Goal: Use online tool/utility: Utilize a website feature to perform a specific function

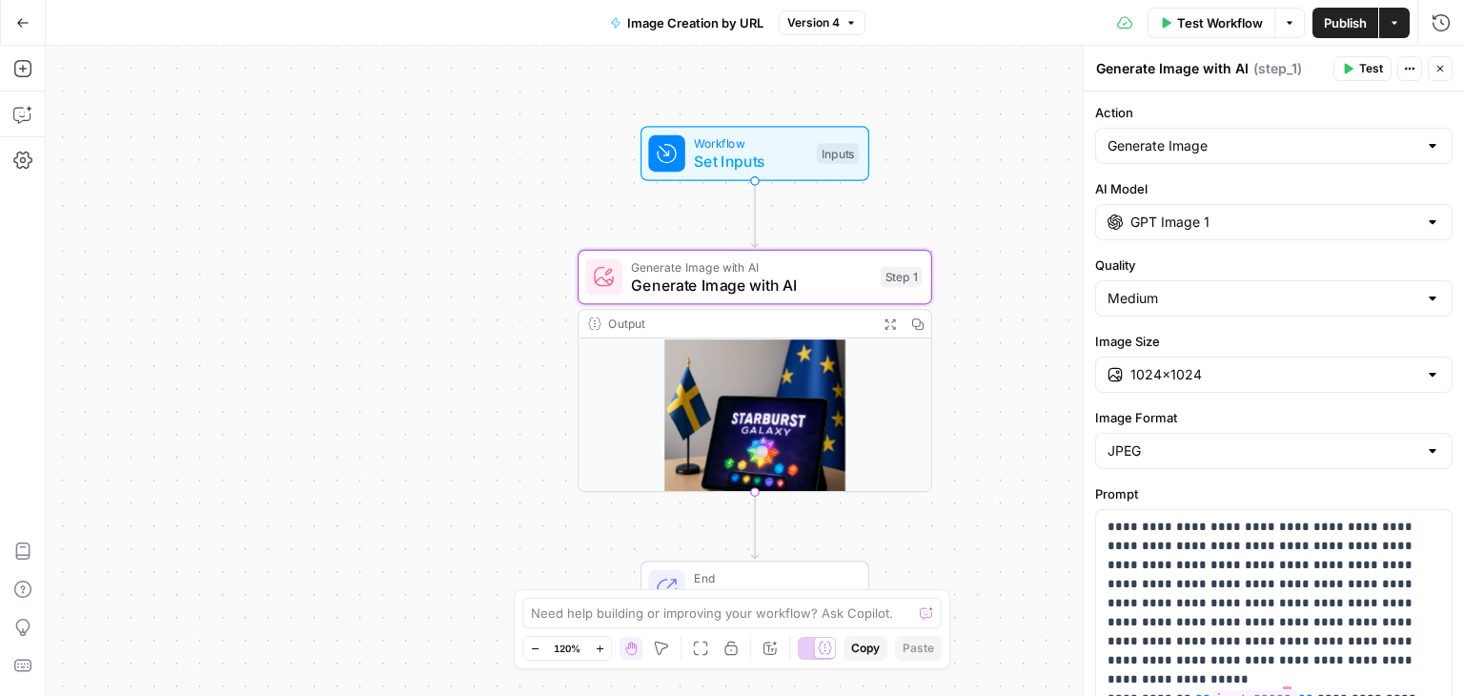
scroll to position [286, 0]
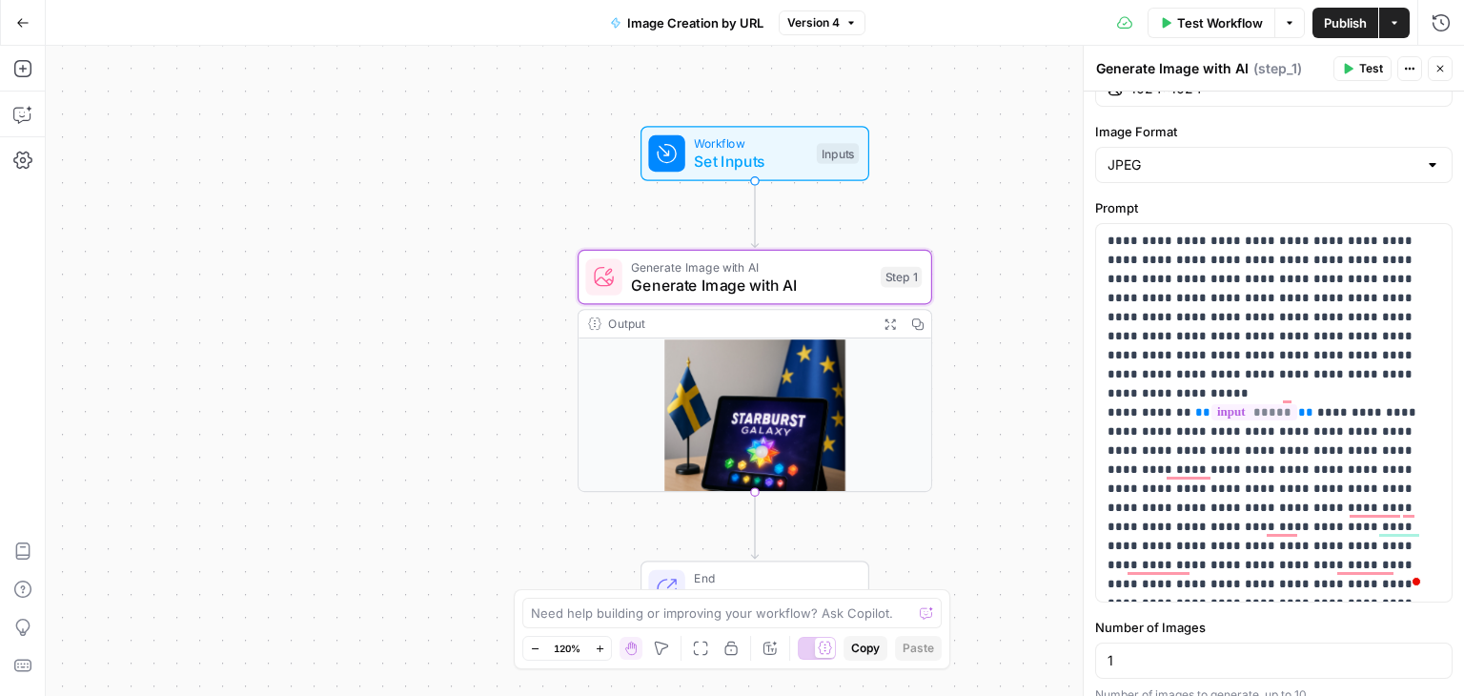
click at [32, 22] on button "Go Back" at bounding box center [23, 23] width 34 height 34
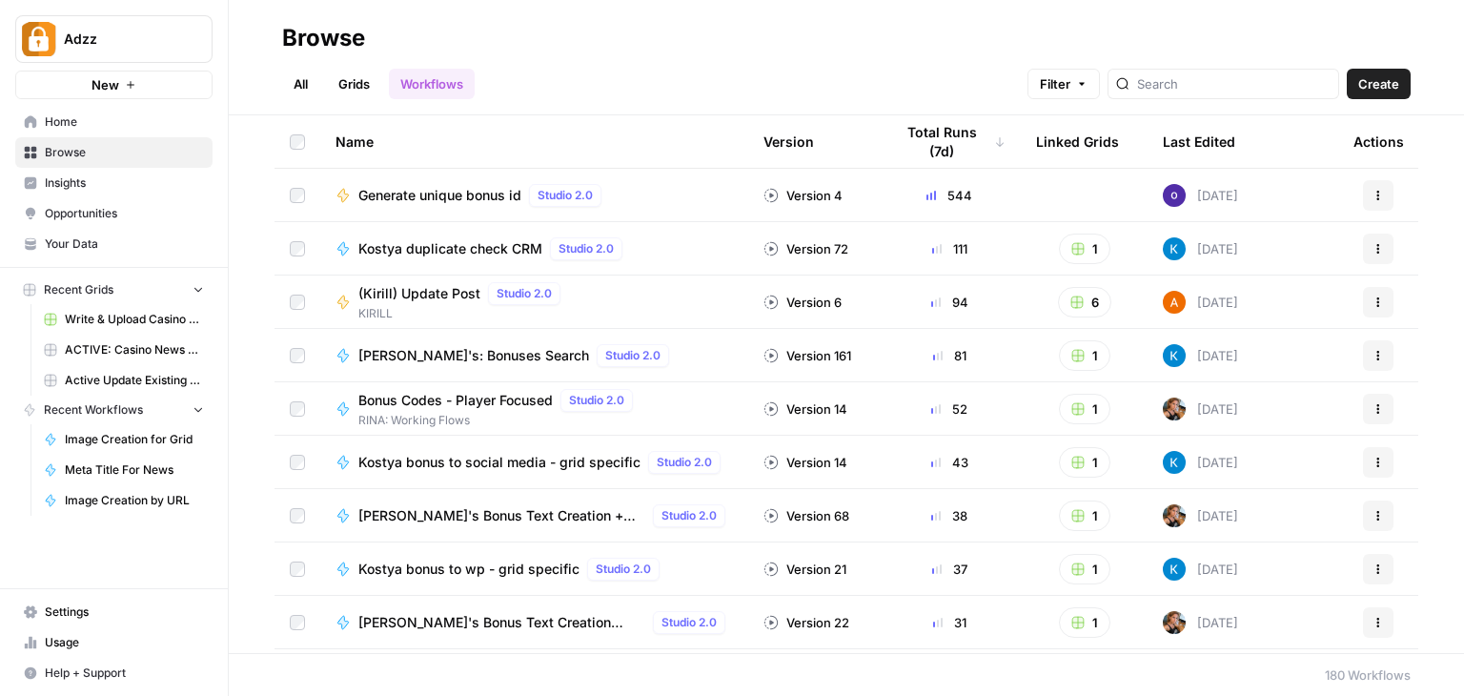
click at [366, 86] on link "Grids" at bounding box center [354, 84] width 54 height 31
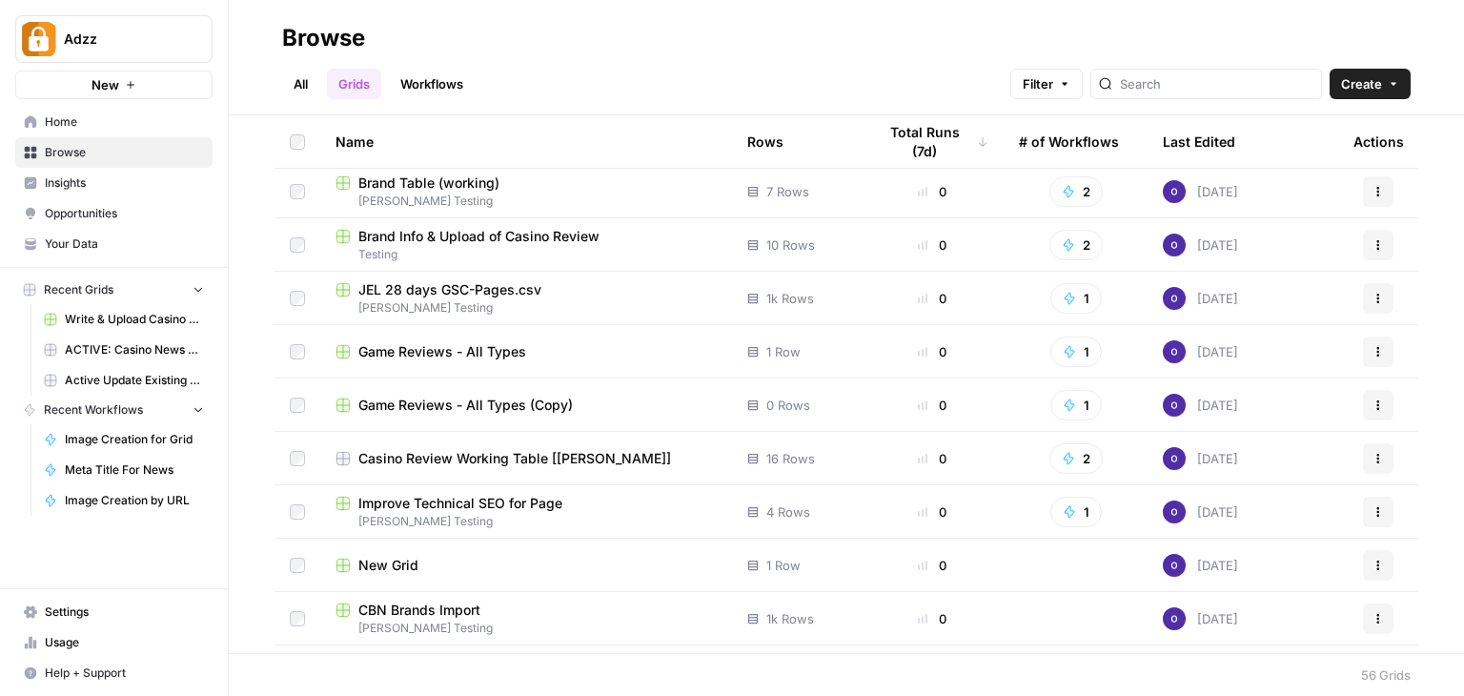
scroll to position [1047, 0]
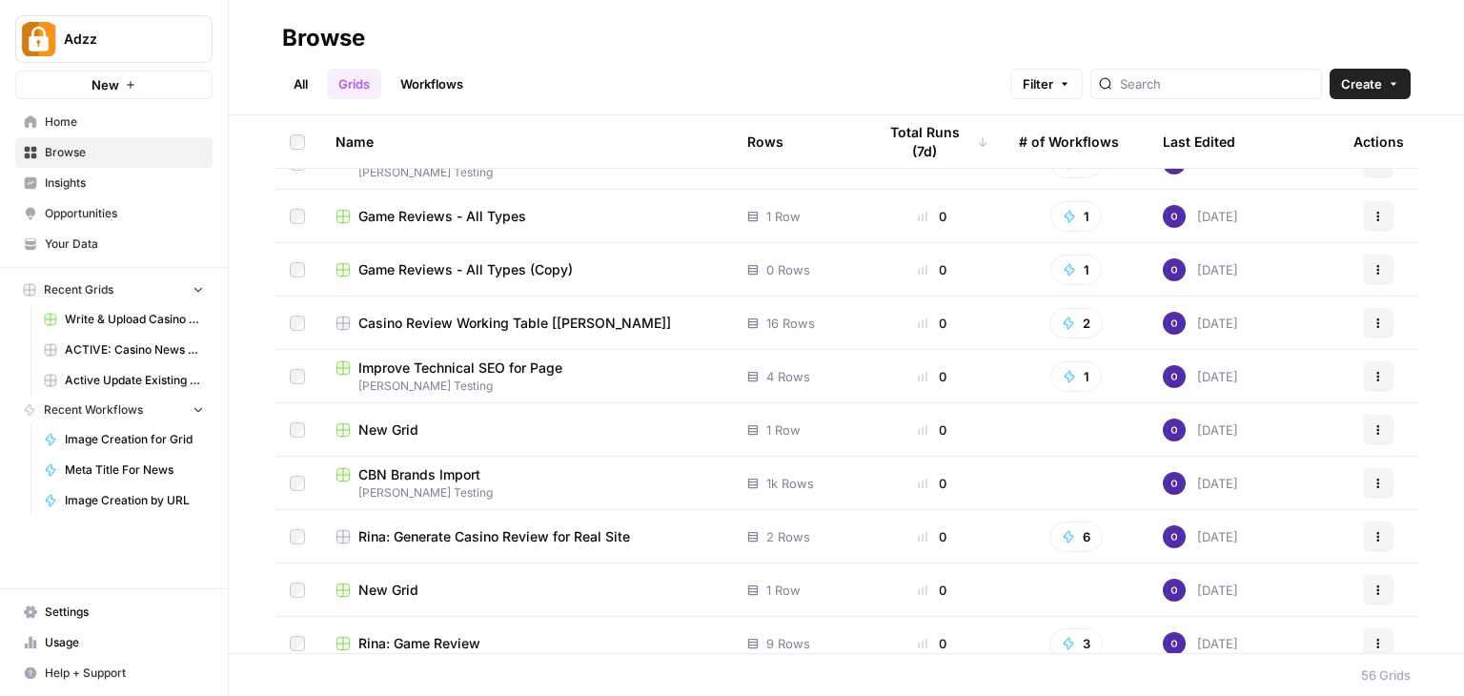
click at [447, 73] on link "Workflows" at bounding box center [432, 84] width 86 height 31
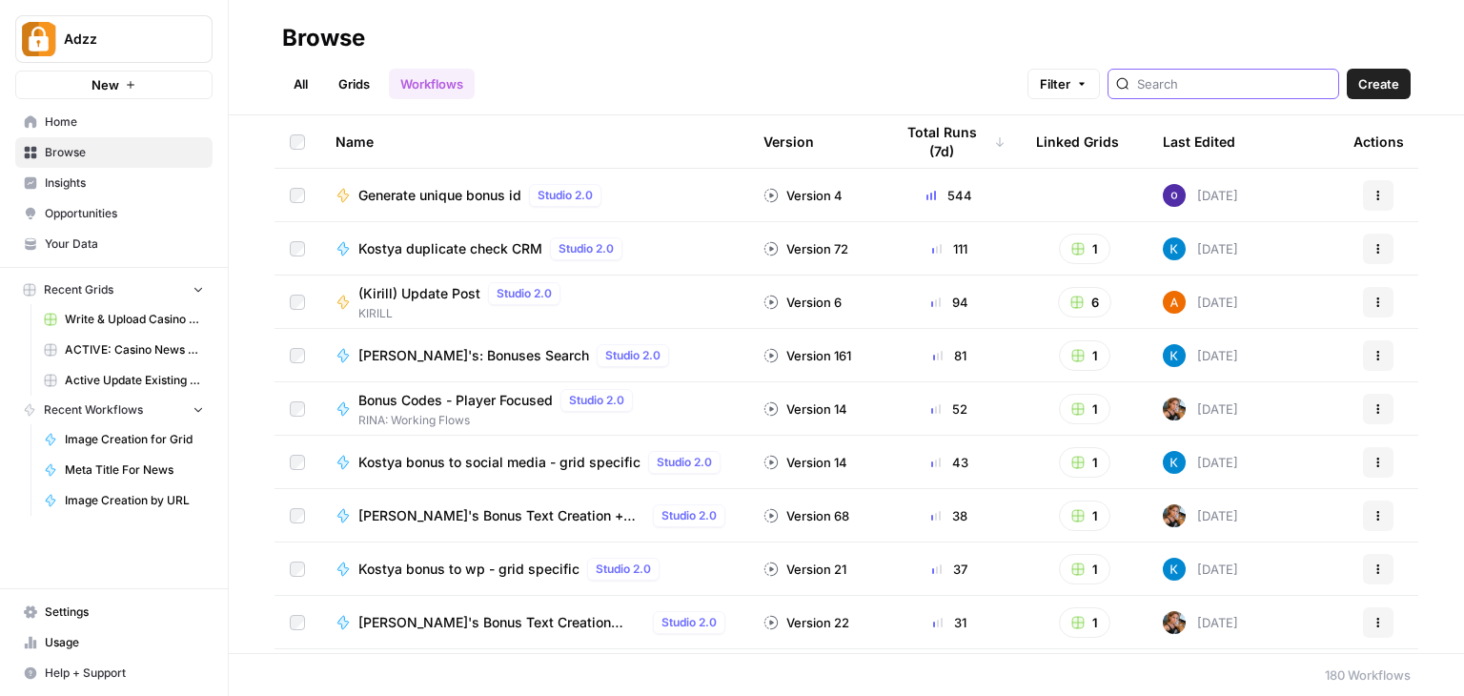
click at [1232, 74] on input "search" at bounding box center [1234, 83] width 194 height 19
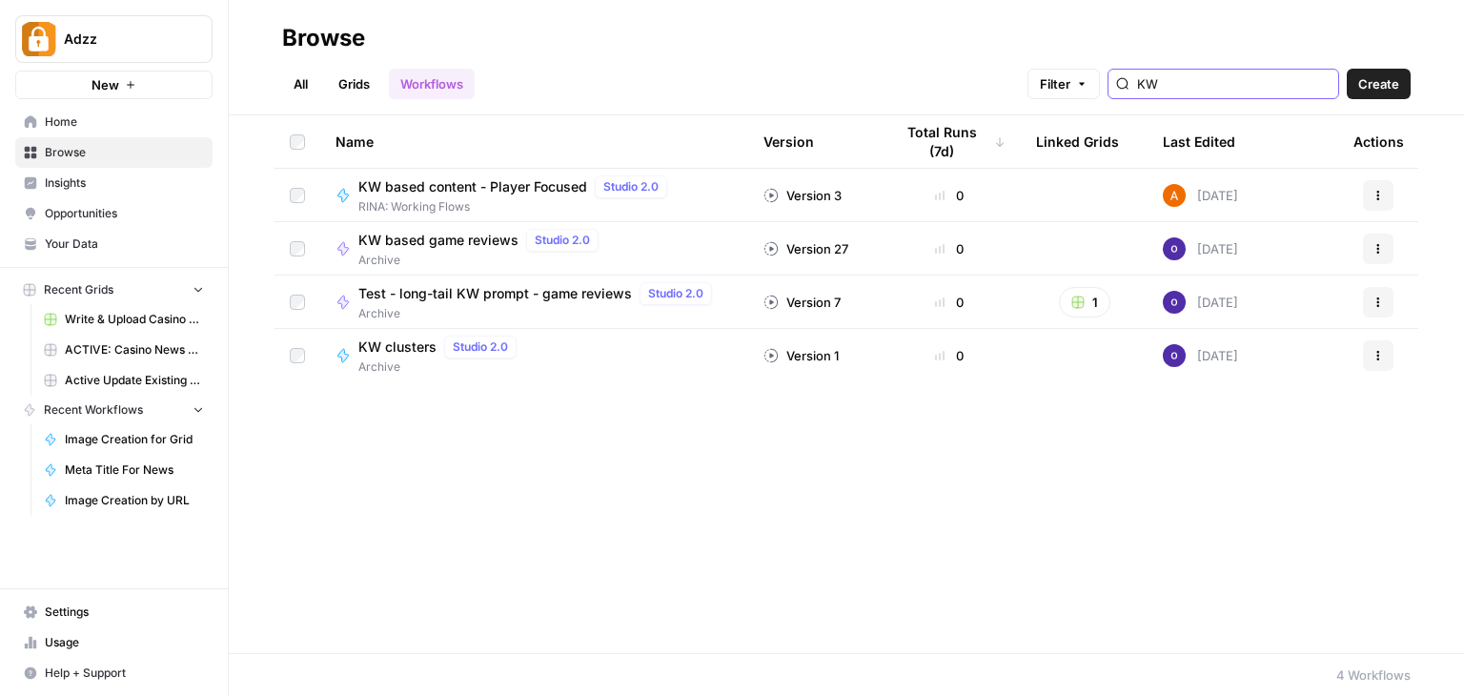
type input "KW"
click at [494, 184] on span "KW based content - Player Focused" at bounding box center [472, 186] width 229 height 19
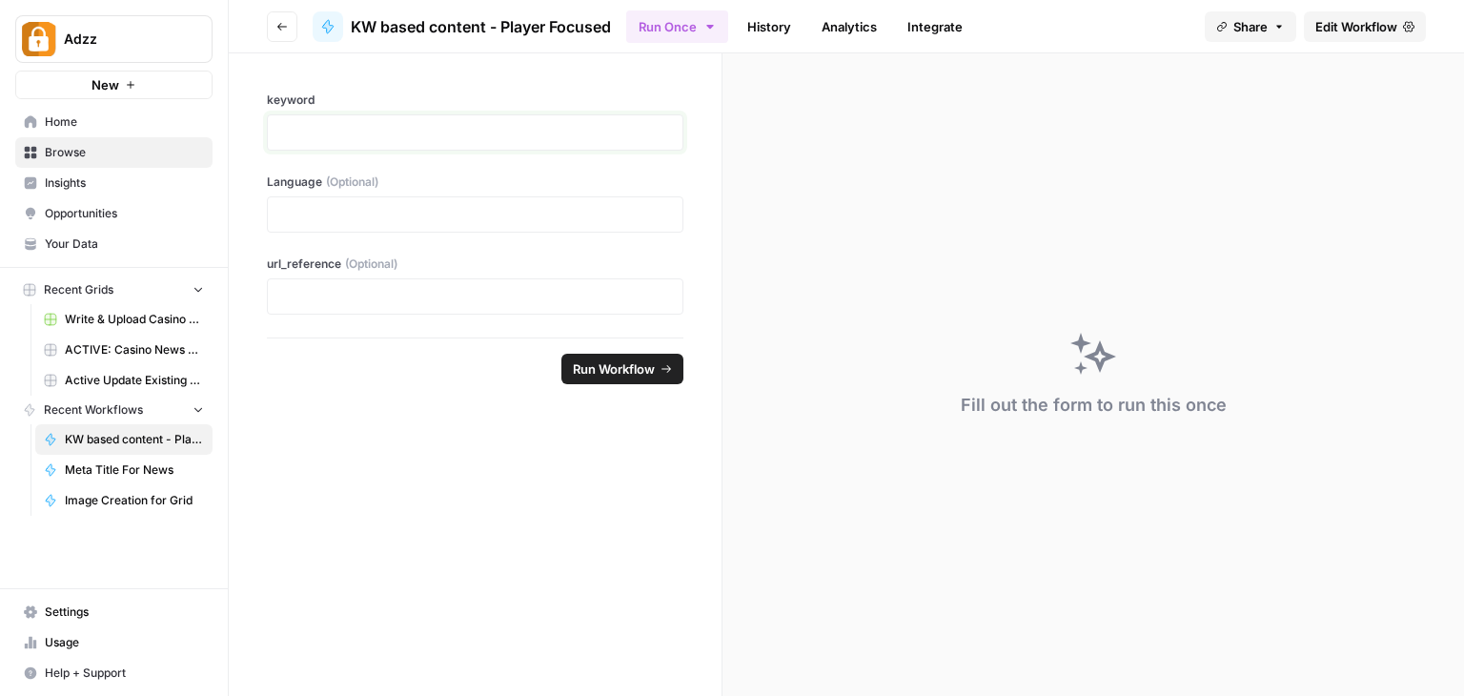
click at [404, 135] on p at bounding box center [475, 132] width 392 height 19
